Goal: Task Accomplishment & Management: Use online tool/utility

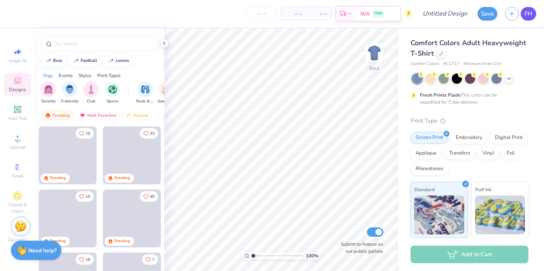
click at [533, 12] on link "FH" at bounding box center [528, 14] width 16 height 14
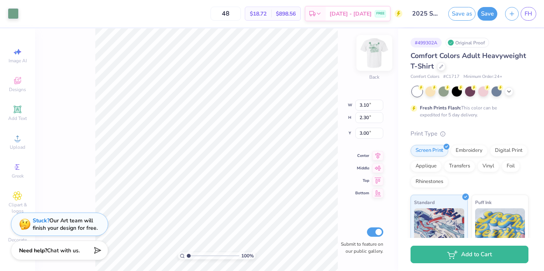
click at [378, 57] on img at bounding box center [374, 52] width 31 height 31
click at [376, 57] on img at bounding box center [374, 52] width 31 height 31
click at [380, 50] on img at bounding box center [374, 52] width 31 height 31
click at [15, 17] on div at bounding box center [13, 12] width 11 height 11
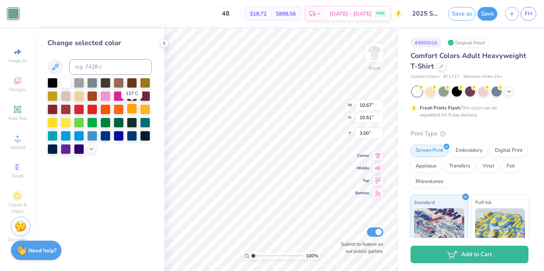
click at [127, 111] on div at bounding box center [132, 108] width 10 height 10
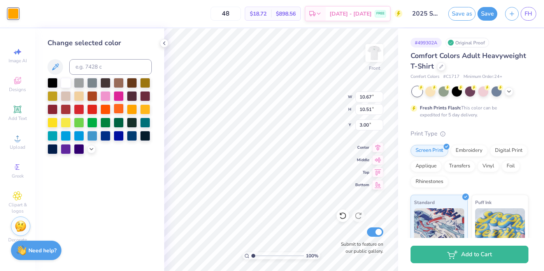
click at [119, 110] on div at bounding box center [119, 108] width 10 height 10
click at [105, 109] on div at bounding box center [105, 108] width 10 height 10
click at [115, 109] on div at bounding box center [119, 108] width 10 height 10
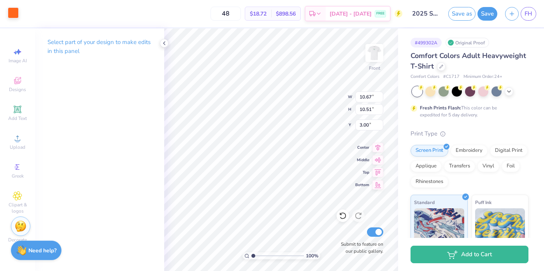
click at [14, 18] on div at bounding box center [13, 12] width 11 height 11
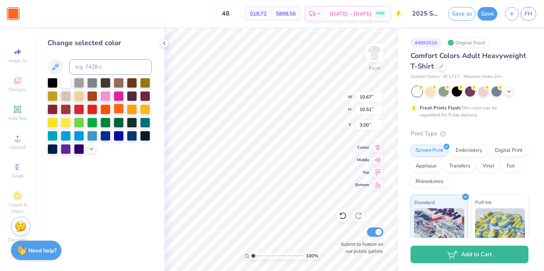
click at [115, 109] on div at bounding box center [119, 108] width 10 height 10
click at [134, 110] on div at bounding box center [132, 108] width 10 height 10
click at [103, 110] on div at bounding box center [105, 108] width 10 height 10
click at [96, 110] on div at bounding box center [92, 108] width 10 height 10
click at [114, 122] on div at bounding box center [119, 122] width 10 height 10
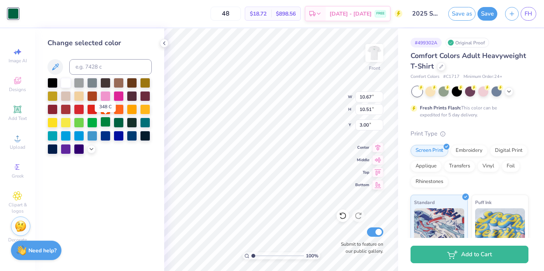
click at [100, 124] on div at bounding box center [105, 122] width 10 height 10
click at [88, 125] on div at bounding box center [92, 122] width 10 height 10
click at [116, 112] on div at bounding box center [119, 108] width 10 height 10
click at [377, 53] on img at bounding box center [374, 52] width 31 height 31
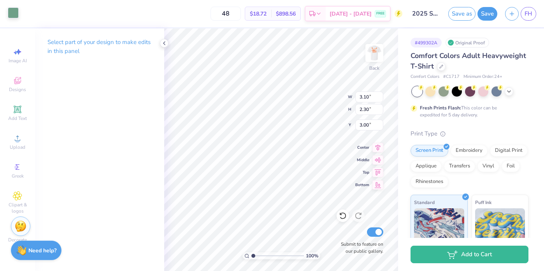
click at [8, 16] on div at bounding box center [13, 12] width 11 height 11
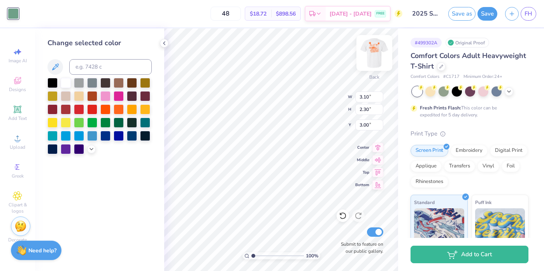
click at [375, 51] on img at bounding box center [374, 52] width 31 height 31
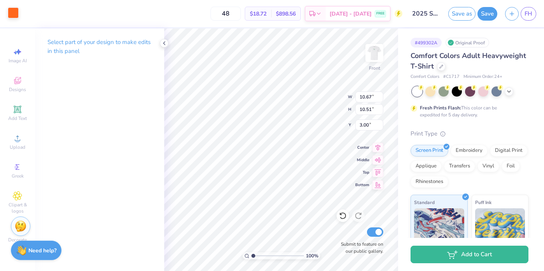
drag, startPoint x: 12, startPoint y: 12, endPoint x: 17, endPoint y: 19, distance: 9.0
click at [12, 12] on div at bounding box center [13, 12] width 11 height 11
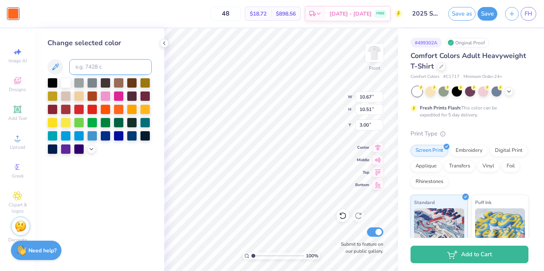
click at [89, 67] on input at bounding box center [110, 67] width 82 height 16
type input "556"
click at [211, 25] on div "48 $18.72 Per Item $898.56 Total Est. Delivery Aug 31 - Sep 3 FREE" at bounding box center [213, 13] width 380 height 27
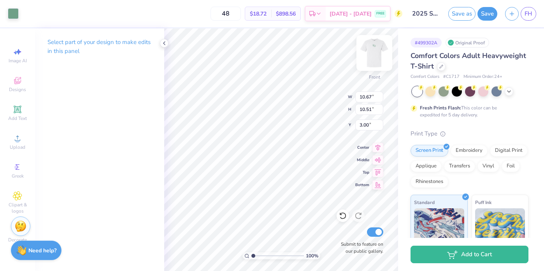
click at [377, 61] on div at bounding box center [374, 53] width 36 height 36
click at [491, 18] on button "Save" at bounding box center [487, 13] width 20 height 14
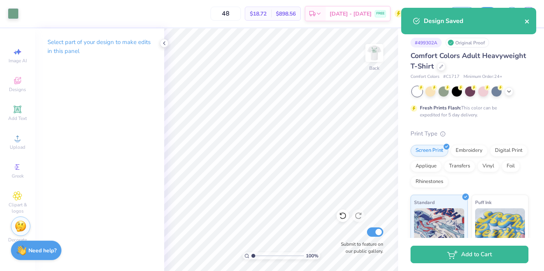
click at [529, 23] on icon "close" at bounding box center [526, 21] width 5 height 6
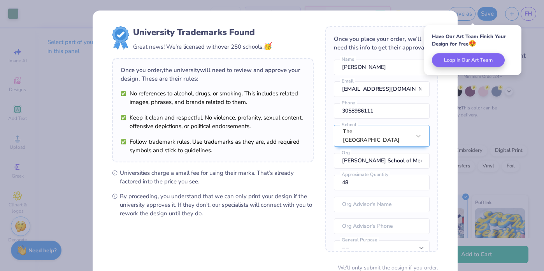
click at [70, 97] on div "University Trademarks Found Great news! We’re licensed with over 250 schools. 🥳…" at bounding box center [272, 135] width 544 height 271
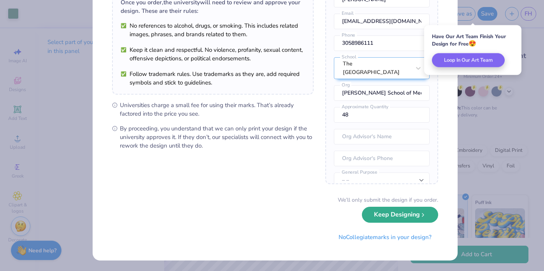
click at [376, 215] on button "Keep Designing" at bounding box center [400, 215] width 76 height 16
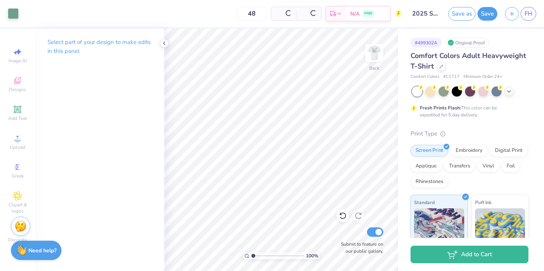
scroll to position [0, 0]
click at [535, 13] on link "FH" at bounding box center [528, 14] width 16 height 14
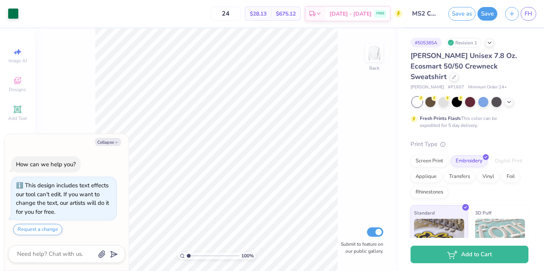
click at [503, 97] on div at bounding box center [470, 102] width 116 height 10
click at [510, 98] on icon at bounding box center [509, 101] width 6 height 6
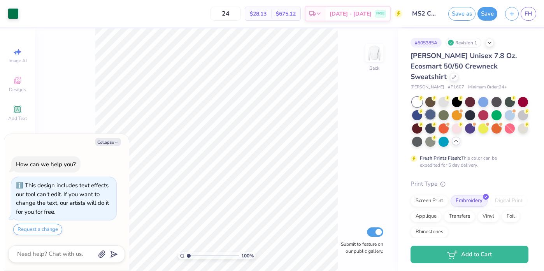
click at [435, 109] on div at bounding box center [430, 114] width 10 height 10
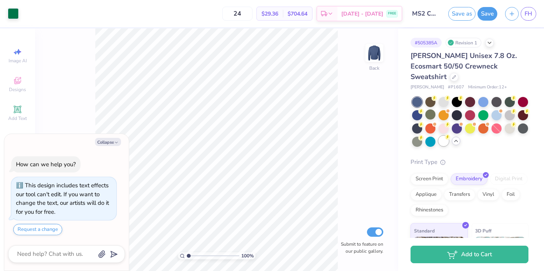
click at [448, 136] on div at bounding box center [443, 141] width 10 height 10
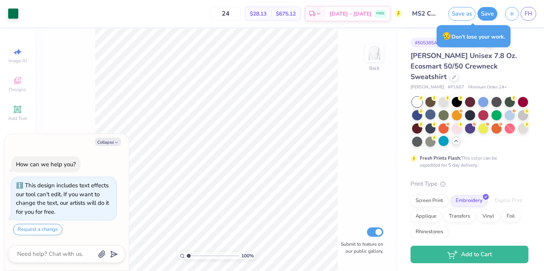
type textarea "x"
